Goal: Task Accomplishment & Management: Manage account settings

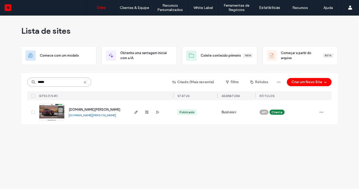
click at [76, 82] on input "*****" at bounding box center [59, 82] width 64 height 9
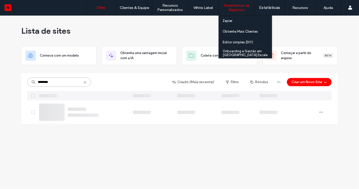
type input "********"
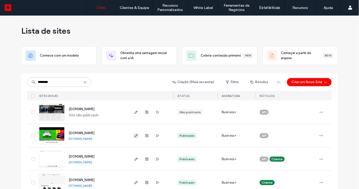
click at [134, 136] on icon "button" at bounding box center [136, 136] width 4 height 4
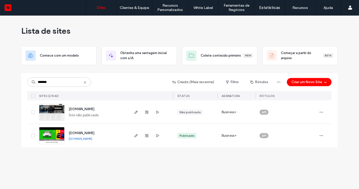
type input "*******"
click at [89, 139] on link "[DOMAIN_NAME]" at bounding box center [80, 139] width 23 height 4
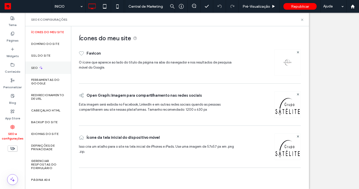
click at [46, 68] on div "SEO" at bounding box center [48, 68] width 46 height 13
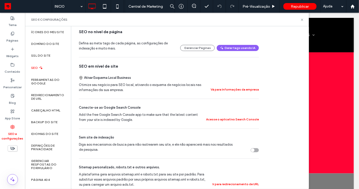
scroll to position [111, 0]
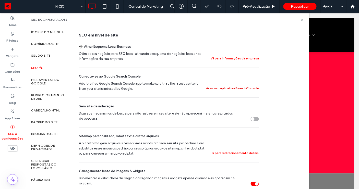
click at [228, 87] on button "Acesse o aplicativo Search Console" at bounding box center [232, 88] width 53 height 6
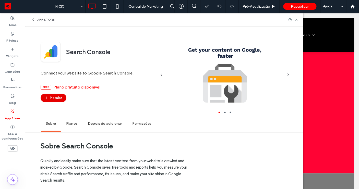
click at [59, 98] on button "Instalar" at bounding box center [54, 98] width 26 height 8
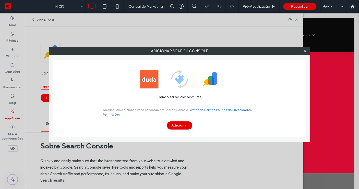
click at [189, 127] on button "Adicionar" at bounding box center [179, 125] width 25 height 8
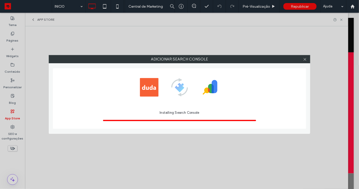
scroll to position [0, 0]
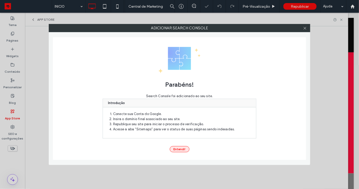
click at [181, 150] on button "Entendi!" at bounding box center [180, 149] width 20 height 6
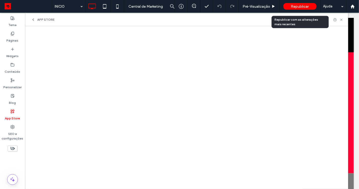
click at [305, 9] on div "Republicar" at bounding box center [299, 6] width 33 height 7
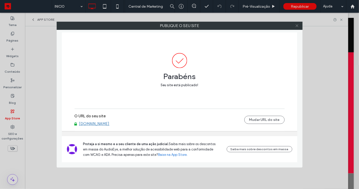
click at [298, 25] on icon at bounding box center [297, 26] width 4 height 4
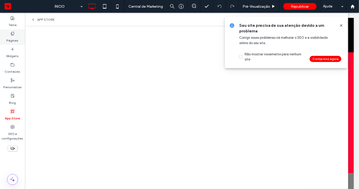
click at [13, 34] on icon at bounding box center [12, 34] width 4 height 4
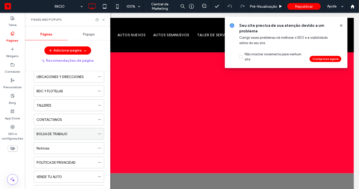
scroll to position [37, 0]
click at [56, 148] on div "Notícias" at bounding box center [65, 148] width 59 height 5
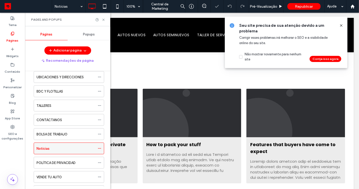
click at [100, 147] on icon at bounding box center [100, 149] width 4 height 4
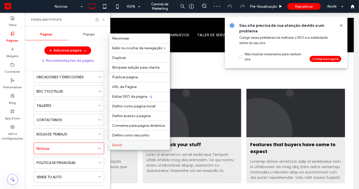
click at [120, 145] on span "Excluir" at bounding box center [117, 145] width 10 height 4
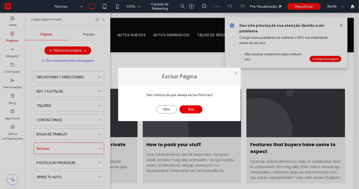
click at [190, 106] on button "Sim" at bounding box center [190, 109] width 23 height 8
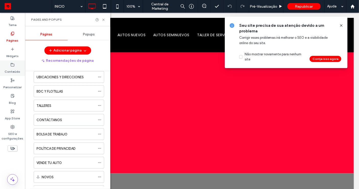
click at [13, 68] on label "Conteúdo" at bounding box center [13, 70] width 16 height 7
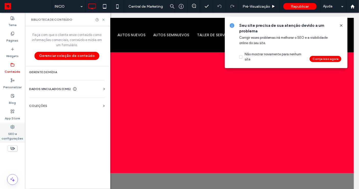
click at [12, 136] on label "SEO e configurações" at bounding box center [12, 135] width 25 height 12
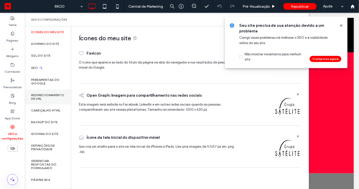
click at [42, 101] on label "Redirecionamento de URL" at bounding box center [48, 96] width 34 height 7
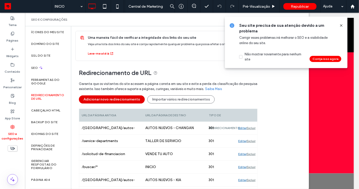
click at [115, 98] on button "Adicionar novo redirecionamento" at bounding box center [112, 99] width 66 height 8
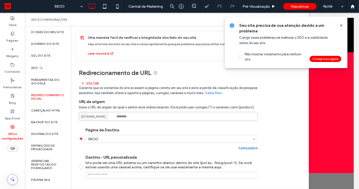
click at [129, 117] on input at bounding box center [168, 116] width 179 height 9
paste input "*********"
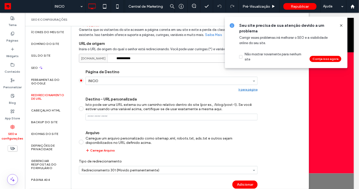
scroll to position [67, 0]
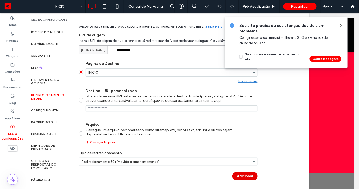
type input "**********"
click at [248, 176] on button "Adicionar" at bounding box center [244, 176] width 25 height 8
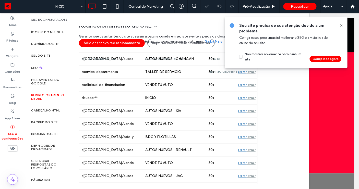
scroll to position [47, 0]
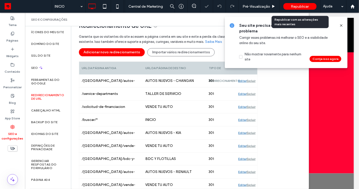
click at [298, 9] on div "Republicar" at bounding box center [299, 6] width 33 height 7
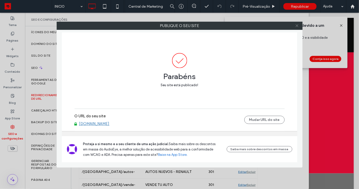
click at [296, 25] on icon at bounding box center [297, 26] width 4 height 4
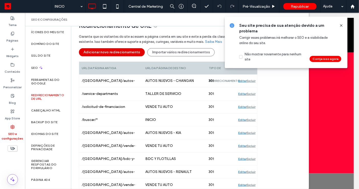
click at [101, 50] on button "Adicionar novo redirecionamento" at bounding box center [112, 52] width 66 height 8
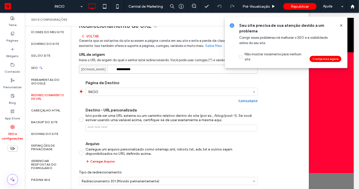
drag, startPoint x: 117, startPoint y: 69, endPoint x: 222, endPoint y: 78, distance: 105.3
click at [222, 78] on div "**********" at bounding box center [168, 118] width 179 height 173
paste input "**********"
type input "**********"
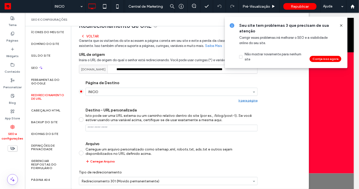
scroll to position [67, 0]
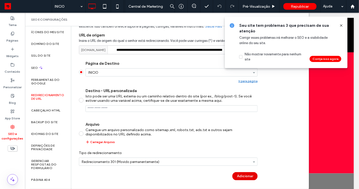
click at [248, 178] on button "Adicionar" at bounding box center [244, 176] width 25 height 8
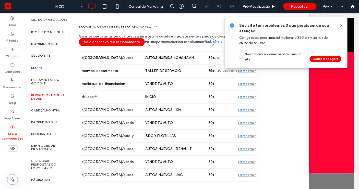
scroll to position [47, 0]
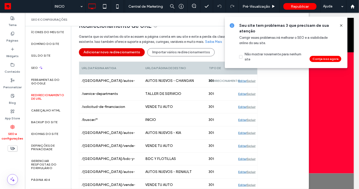
click at [132, 52] on button "Adicionar novo redirecionamento" at bounding box center [112, 52] width 66 height 8
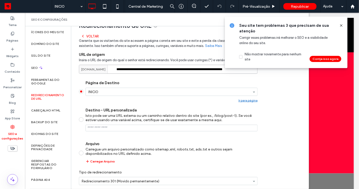
scroll to position [0, 6]
drag, startPoint x: 125, startPoint y: 69, endPoint x: 306, endPoint y: 68, distance: 181.5
click at [306, 68] on body ".wqwq-1{fill:#231f20;} .cls-1q, .cls-2q { fill-rule: evenodd; } .cls-2q { fill:…" at bounding box center [179, 94] width 359 height 189
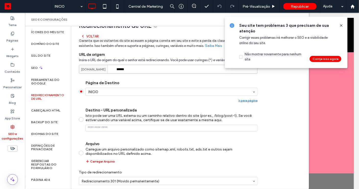
type input "******"
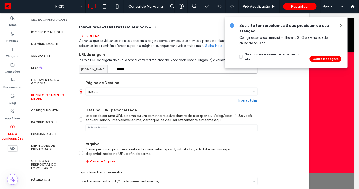
scroll to position [67, 0]
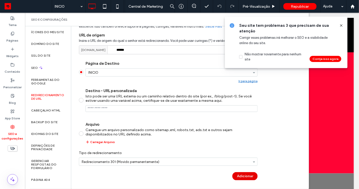
click at [242, 177] on button "Adicionar" at bounding box center [244, 176] width 25 height 8
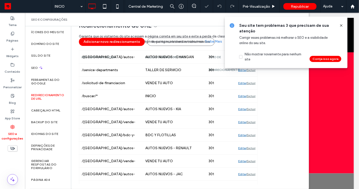
scroll to position [47, 0]
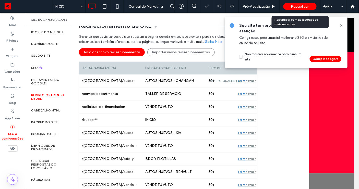
click at [298, 6] on span "Republicar" at bounding box center [300, 6] width 18 height 4
